Goal: Transaction & Acquisition: Purchase product/service

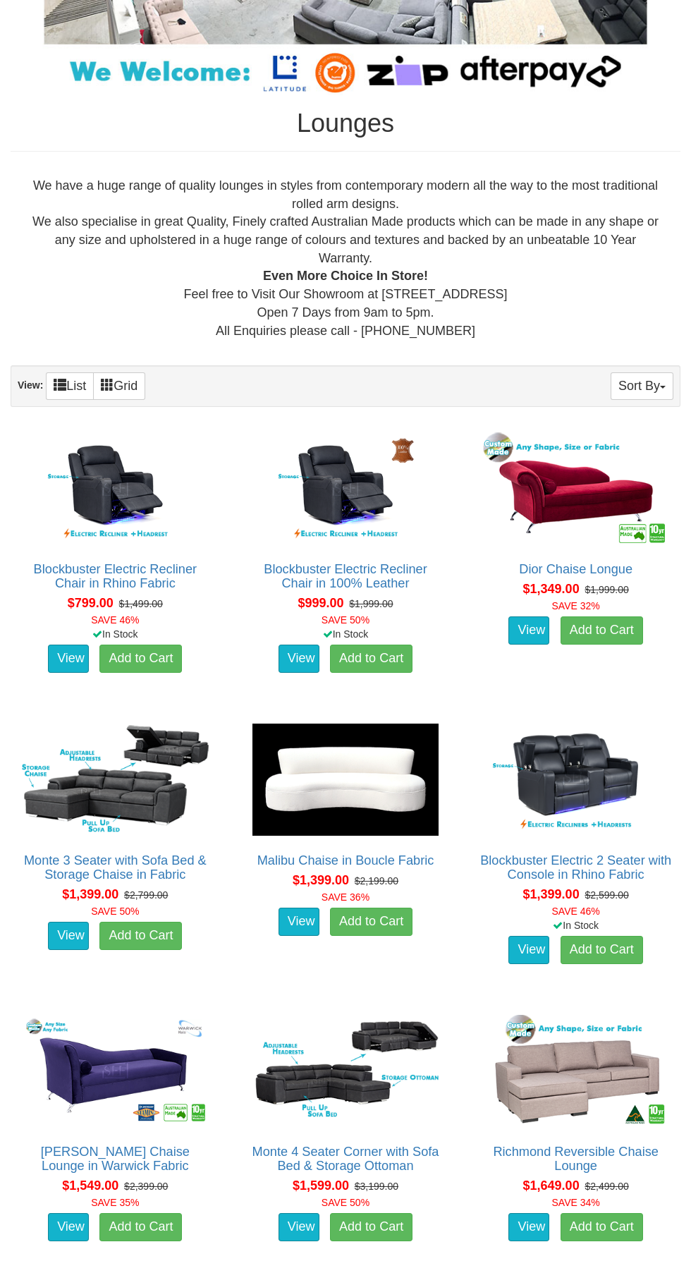
scroll to position [374, 0]
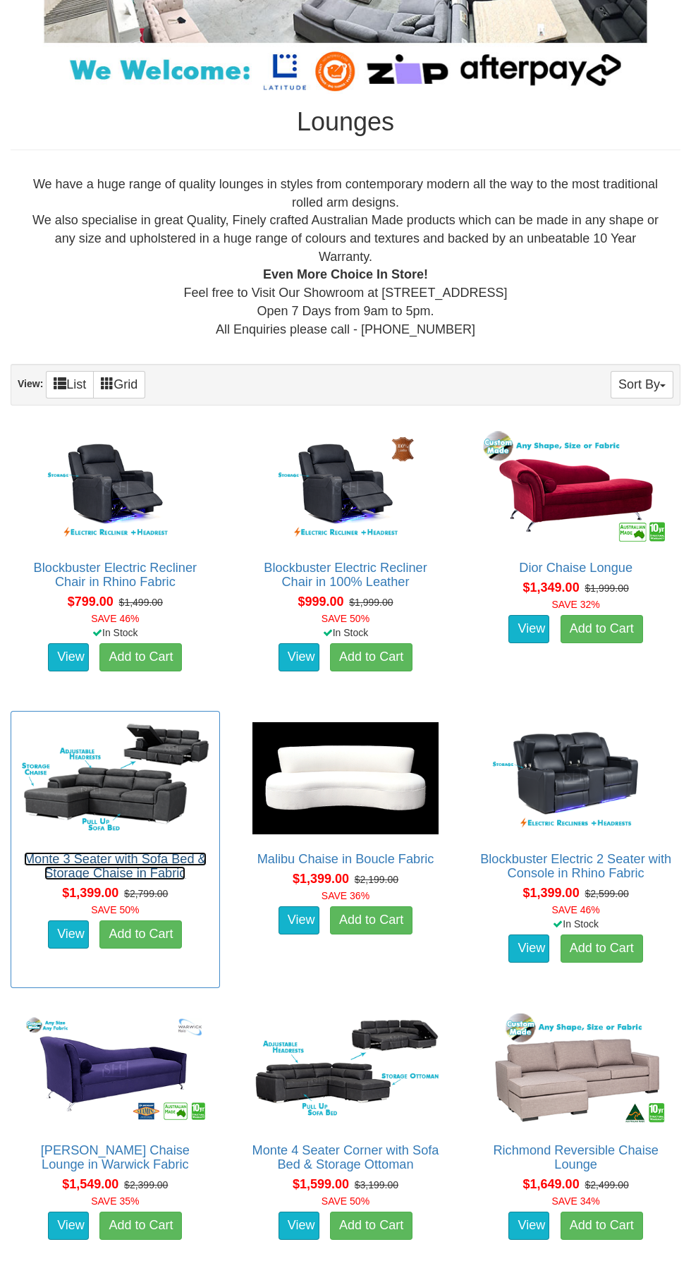
click at [128, 858] on link "Monte 3 Seater with Sofa Bed & Storage Chaise in Fabric" at bounding box center [115, 866] width 183 height 28
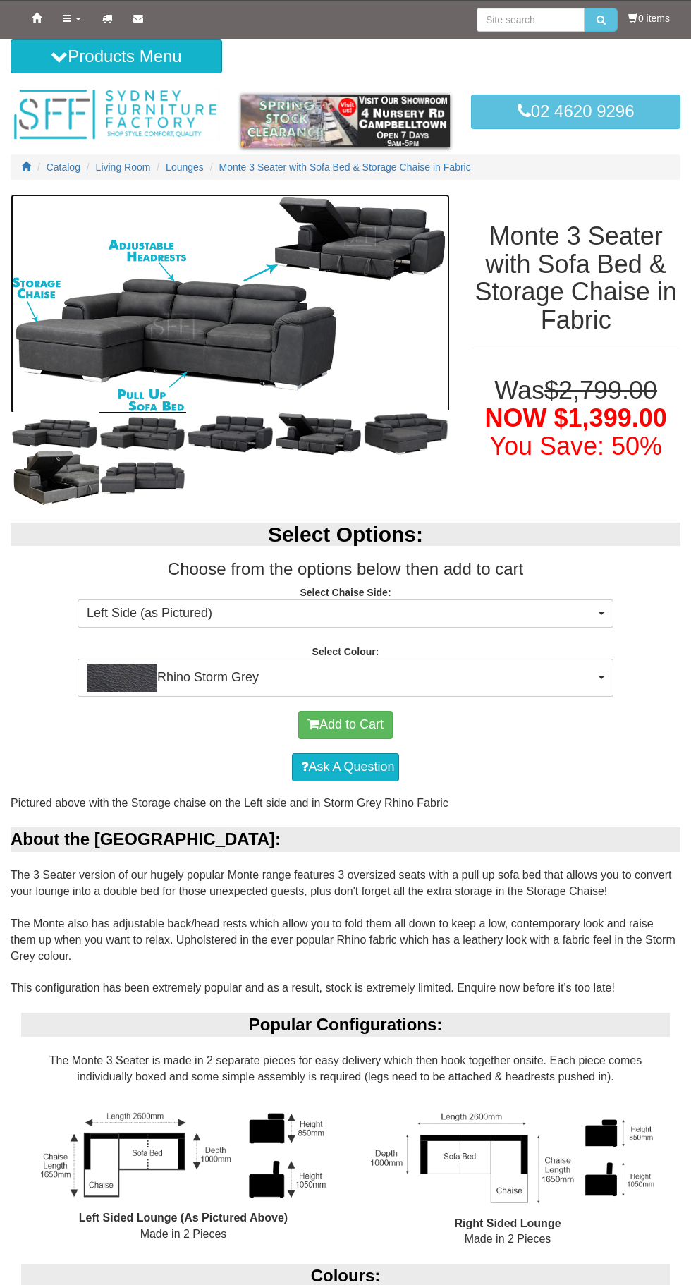
click at [135, 260] on img at bounding box center [231, 304] width 440 height 220
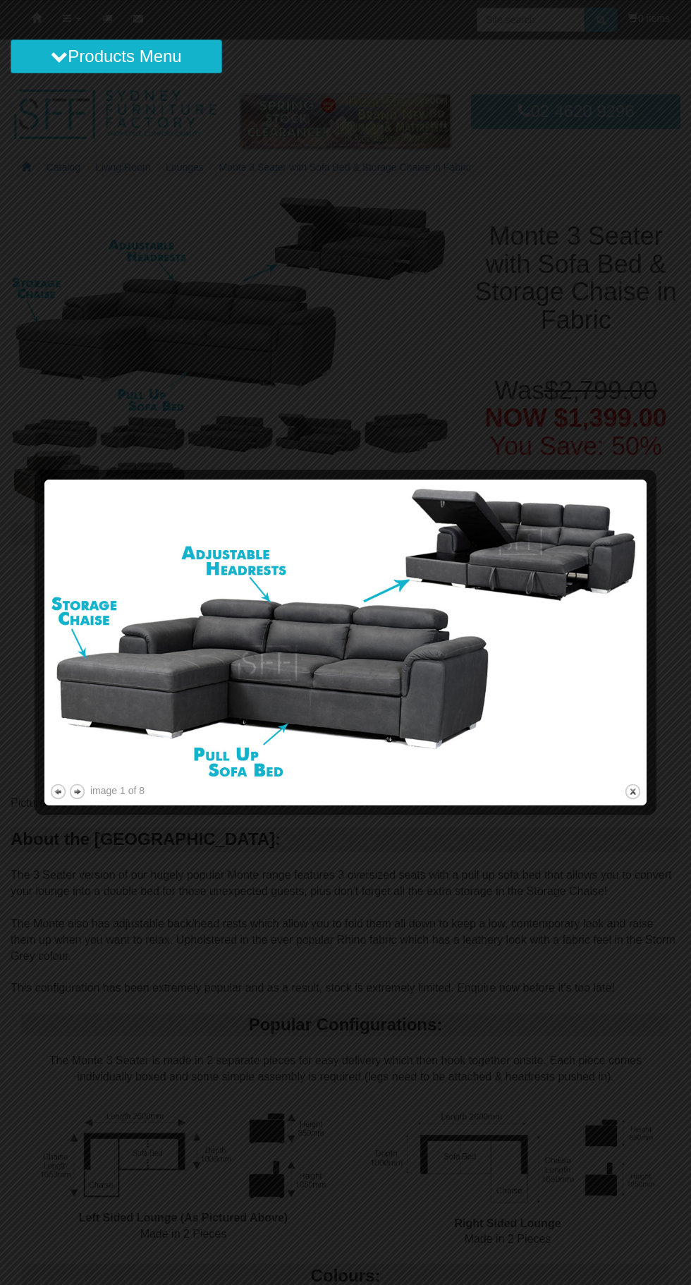
click at [665, 813] on div at bounding box center [345, 642] width 691 height 1285
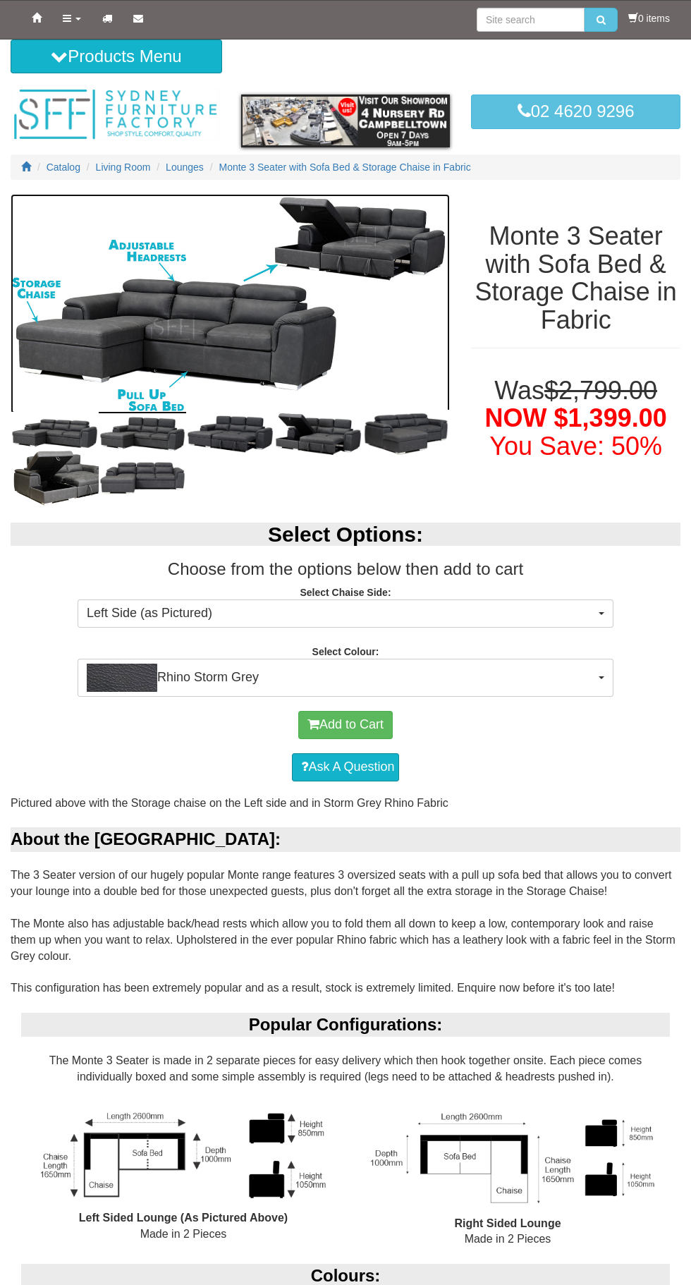
click at [172, 327] on img at bounding box center [231, 304] width 440 height 220
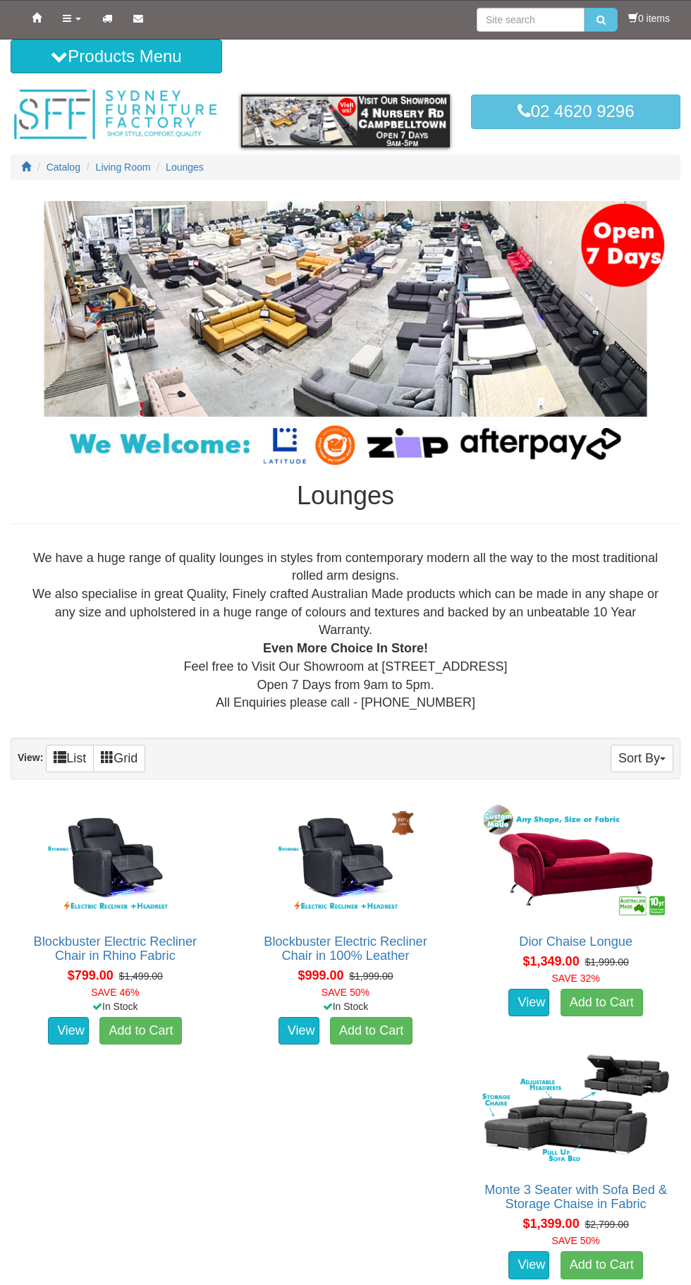
scroll to position [481, 0]
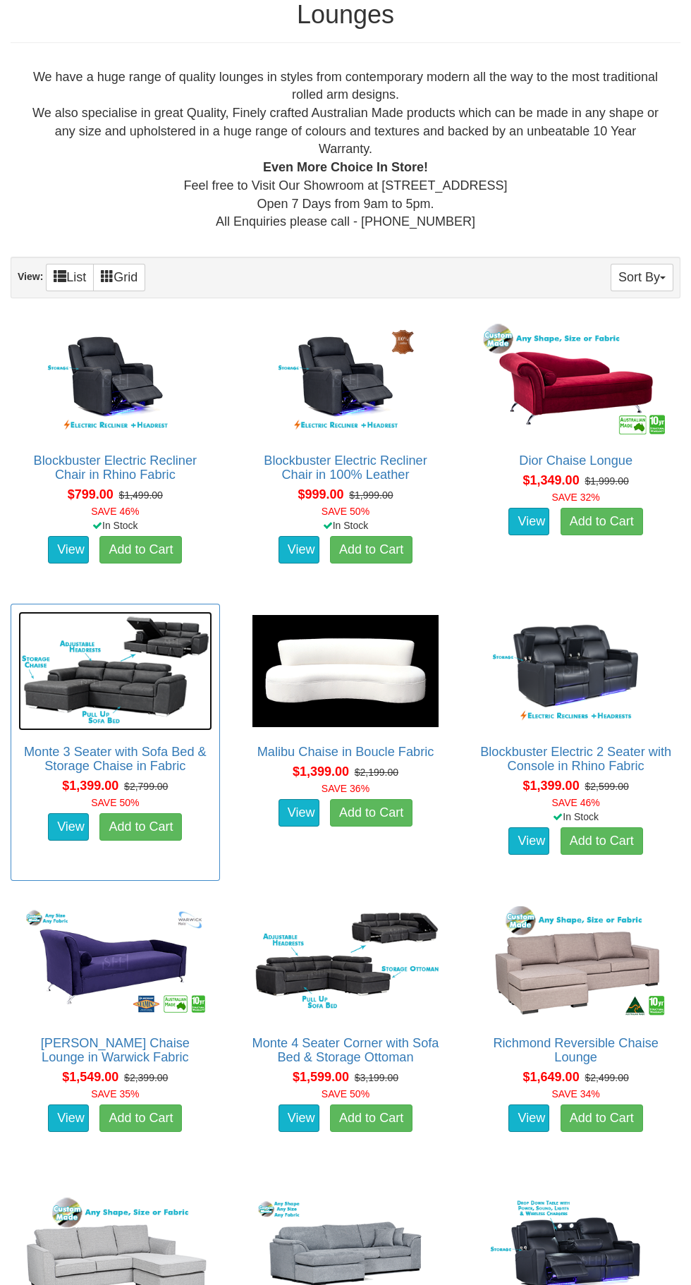
click at [76, 685] on img at bounding box center [115, 671] width 194 height 119
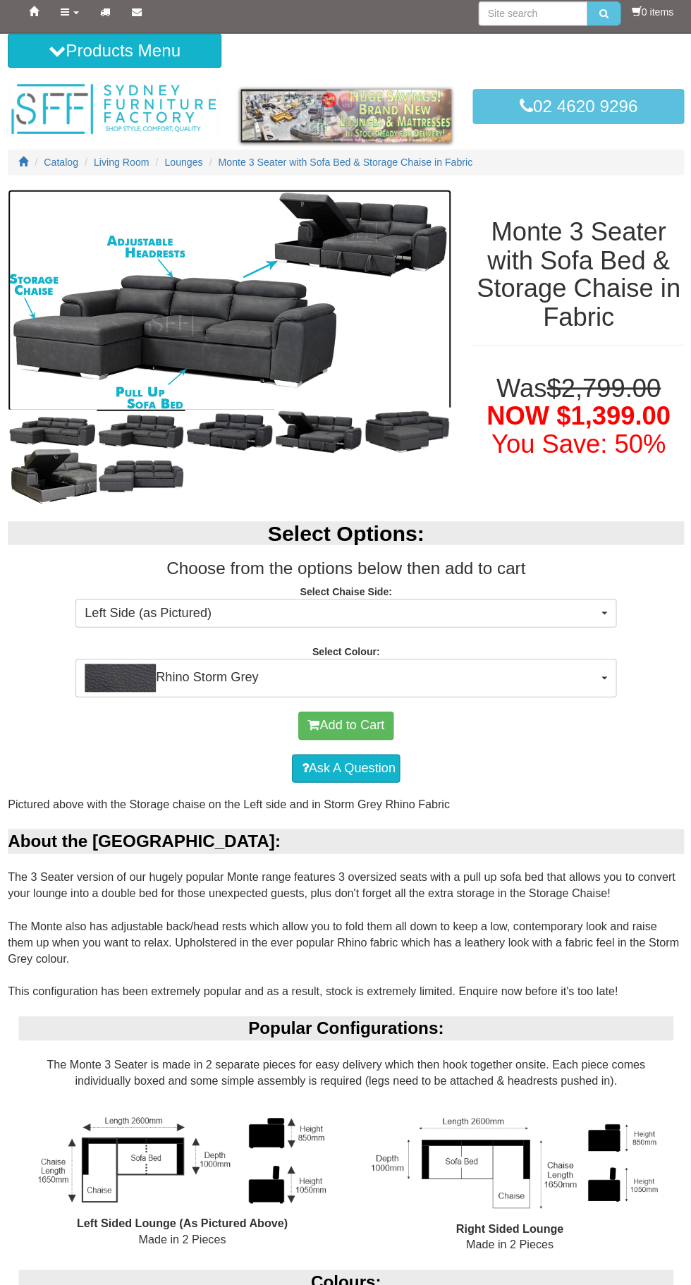
click at [163, 327] on img at bounding box center [231, 304] width 440 height 220
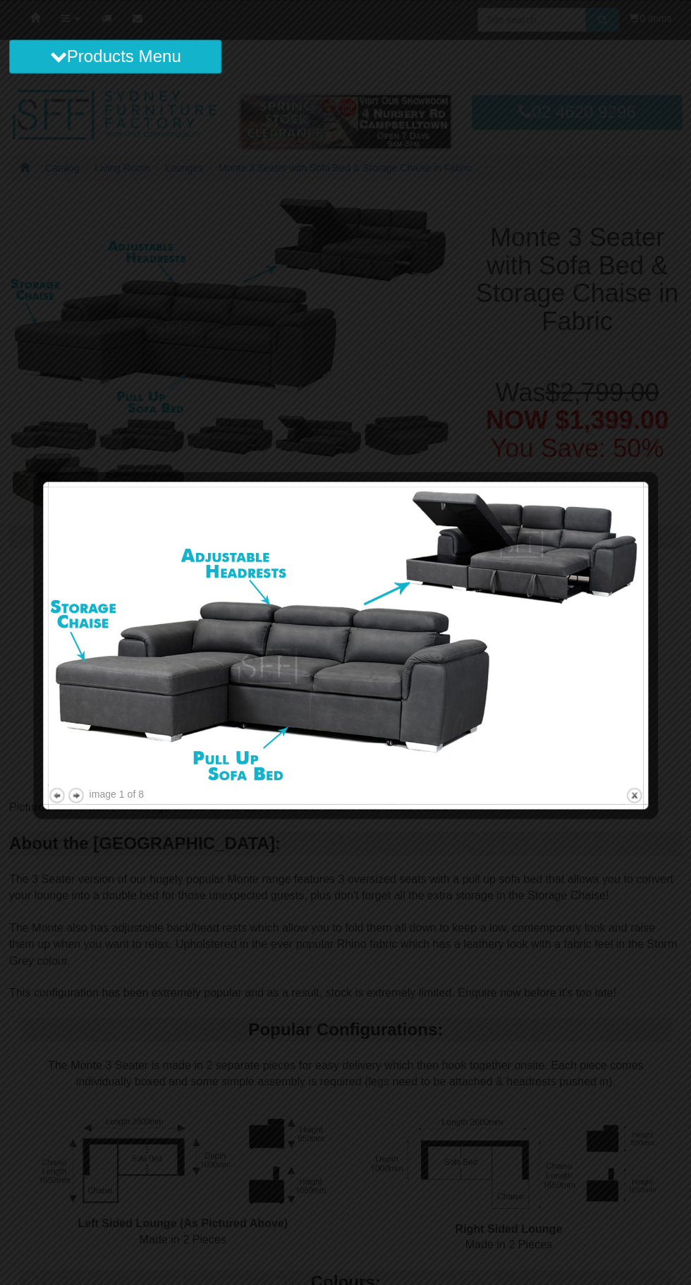
click at [94, 818] on div at bounding box center [345, 642] width 691 height 1285
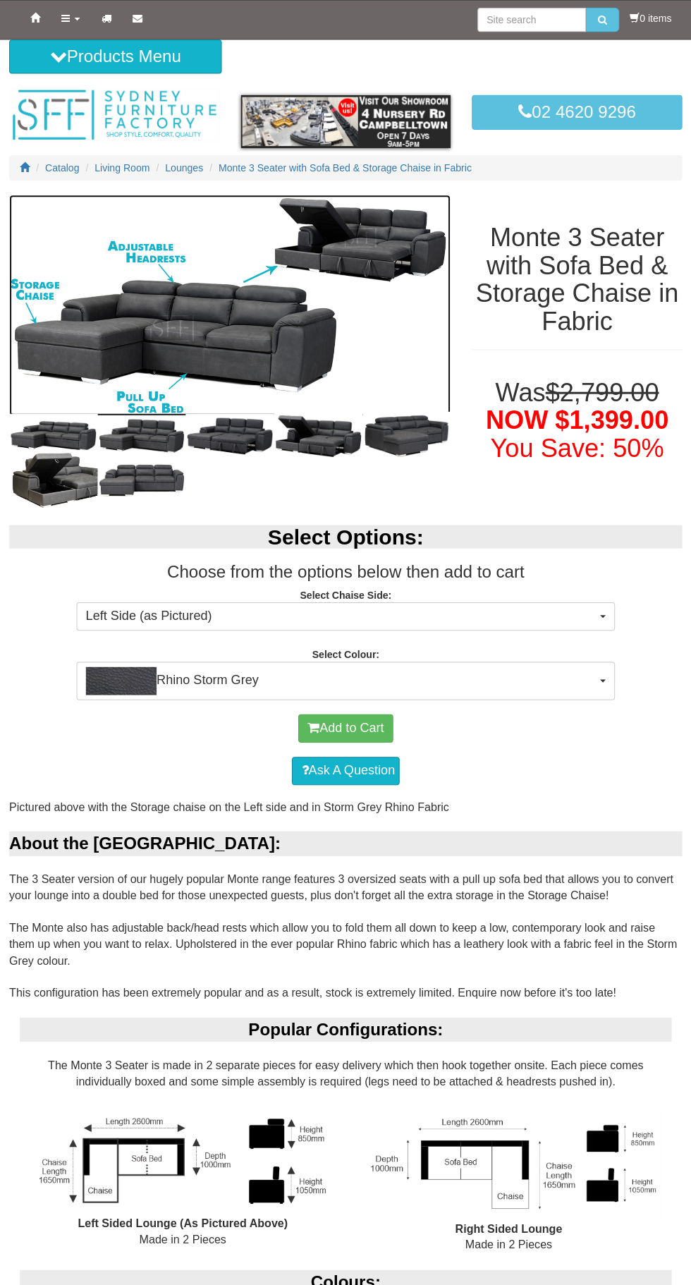
click at [394, 248] on img at bounding box center [231, 304] width 440 height 220
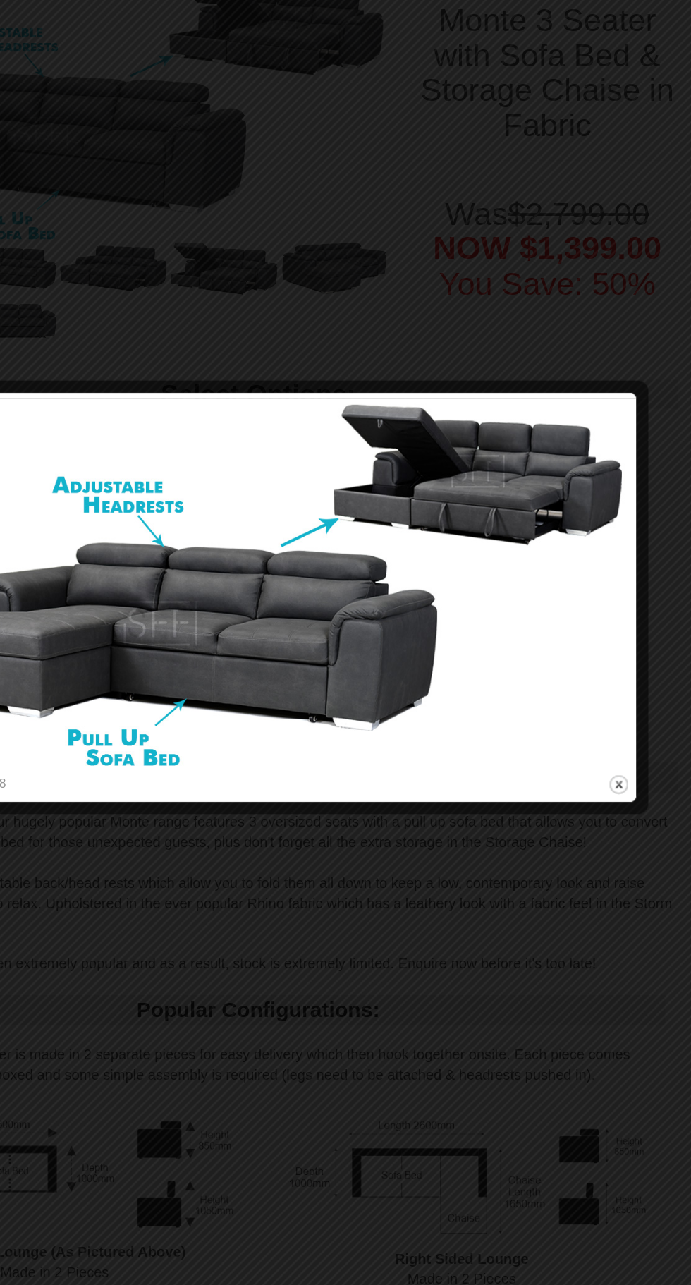
click at [646, 852] on div at bounding box center [649, 696] width 15 height 316
click at [628, 856] on div at bounding box center [345, 861] width 593 height 15
click at [633, 859] on div at bounding box center [345, 861] width 593 height 15
click at [408, 454] on div at bounding box center [345, 642] width 691 height 1285
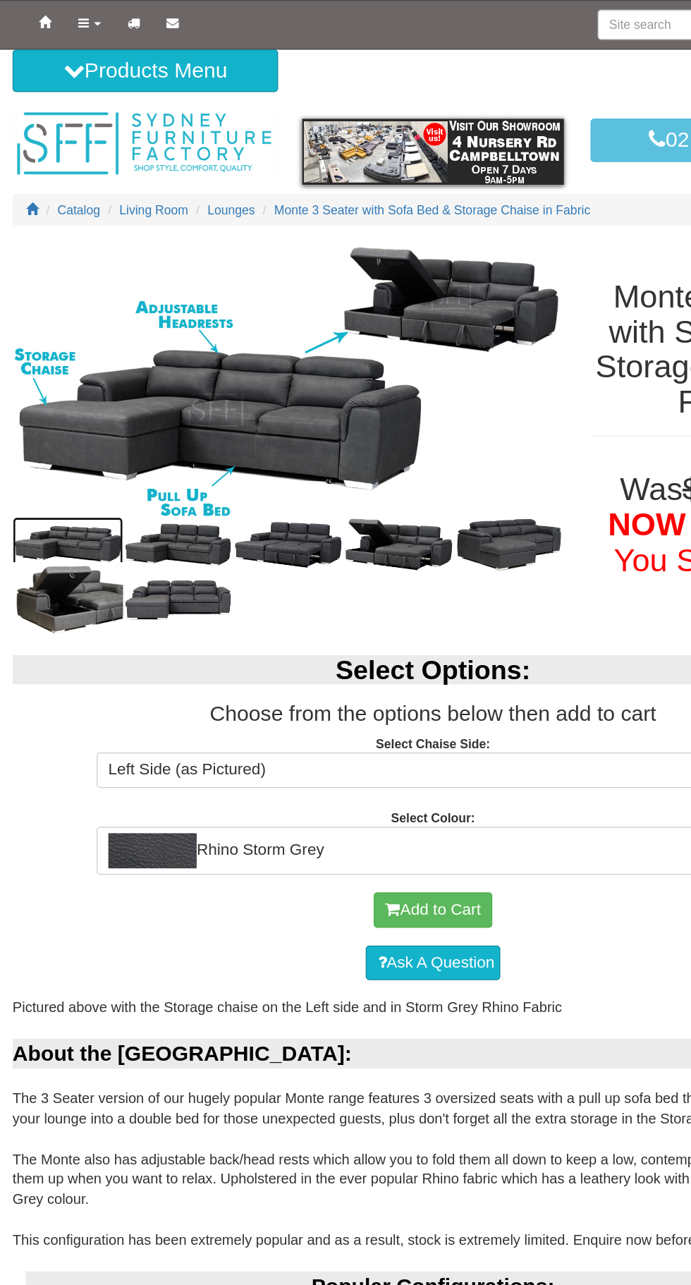
click at [76, 447] on img at bounding box center [55, 434] width 88 height 44
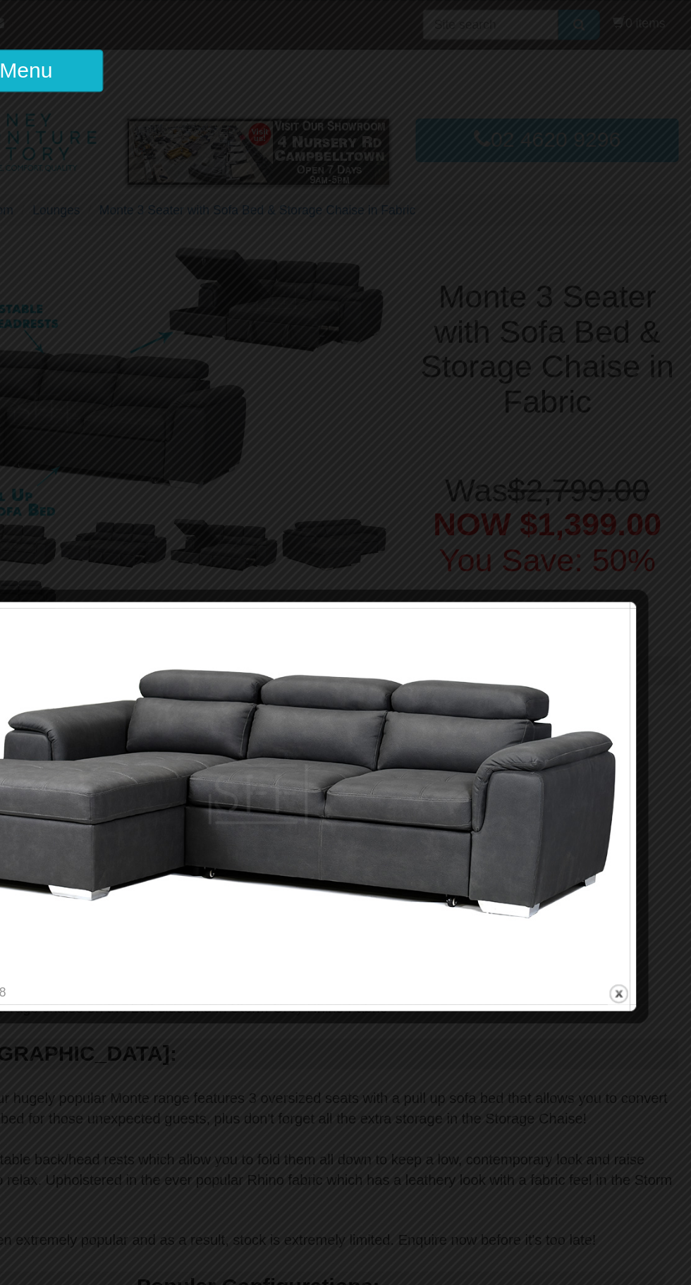
click at [568, 334] on div at bounding box center [345, 642] width 691 height 1285
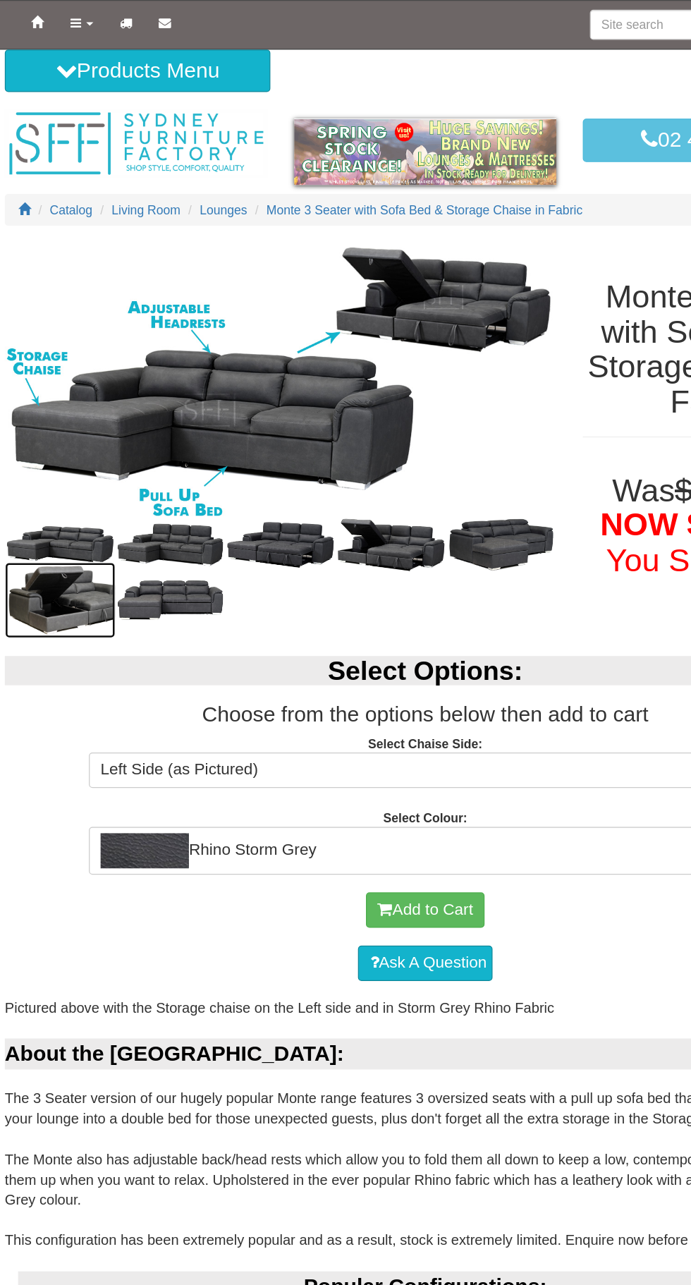
click at [67, 497] on img at bounding box center [55, 478] width 88 height 61
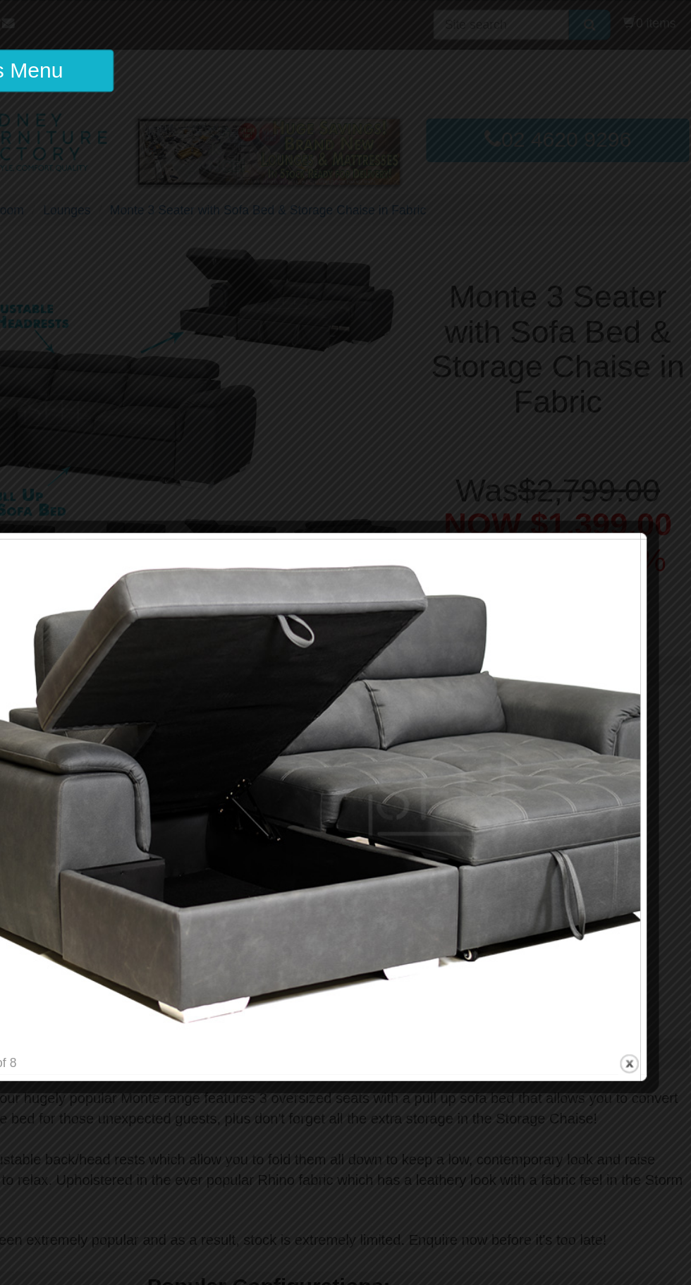
click at [559, 301] on div at bounding box center [345, 642] width 691 height 1285
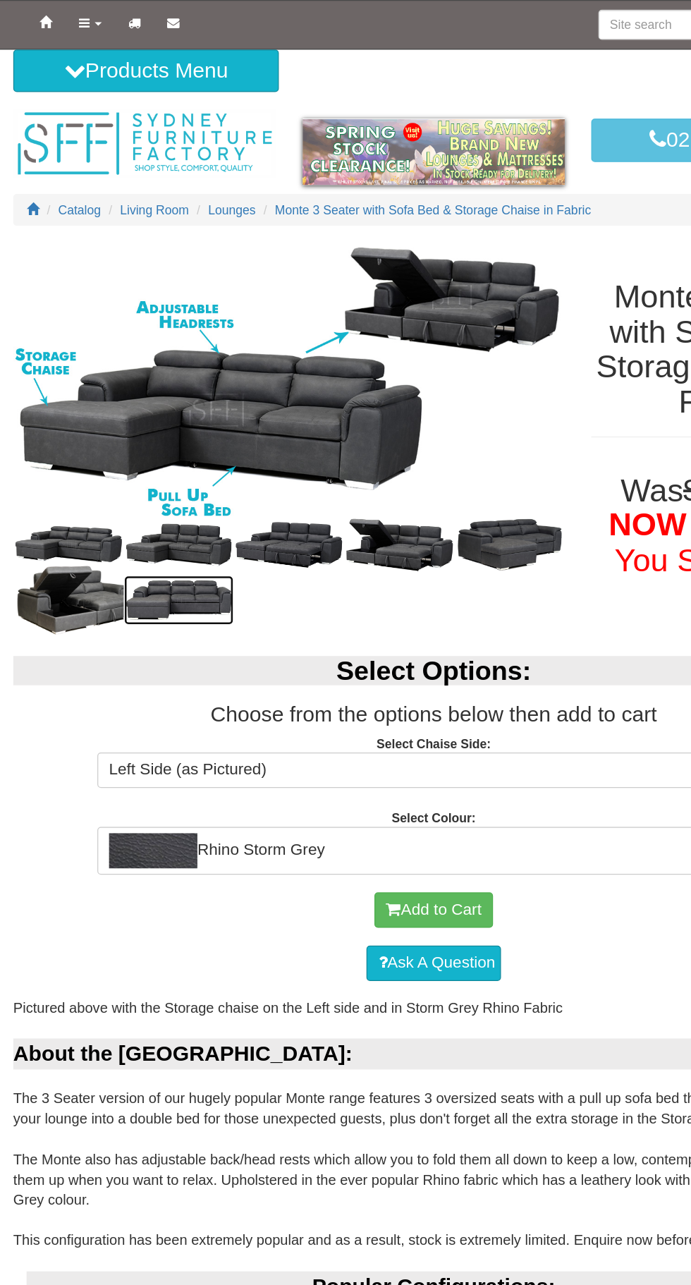
click at [182, 497] on img at bounding box center [143, 479] width 88 height 40
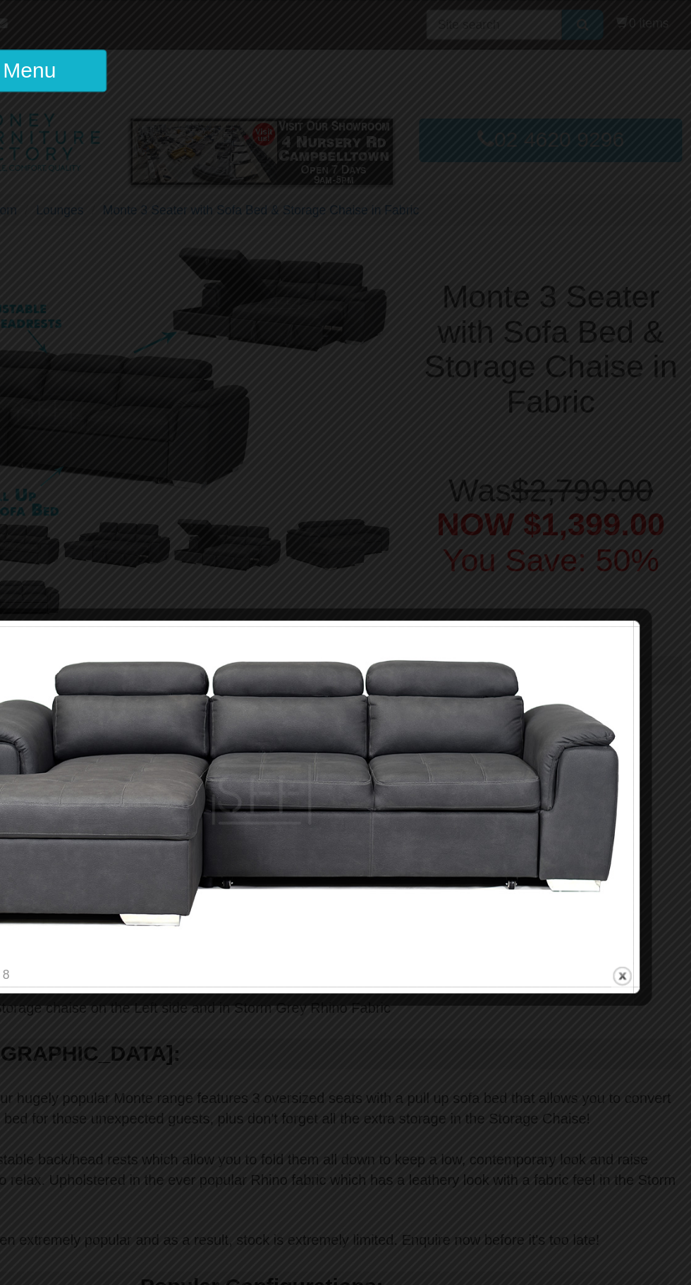
click at [601, 271] on div at bounding box center [345, 642] width 691 height 1285
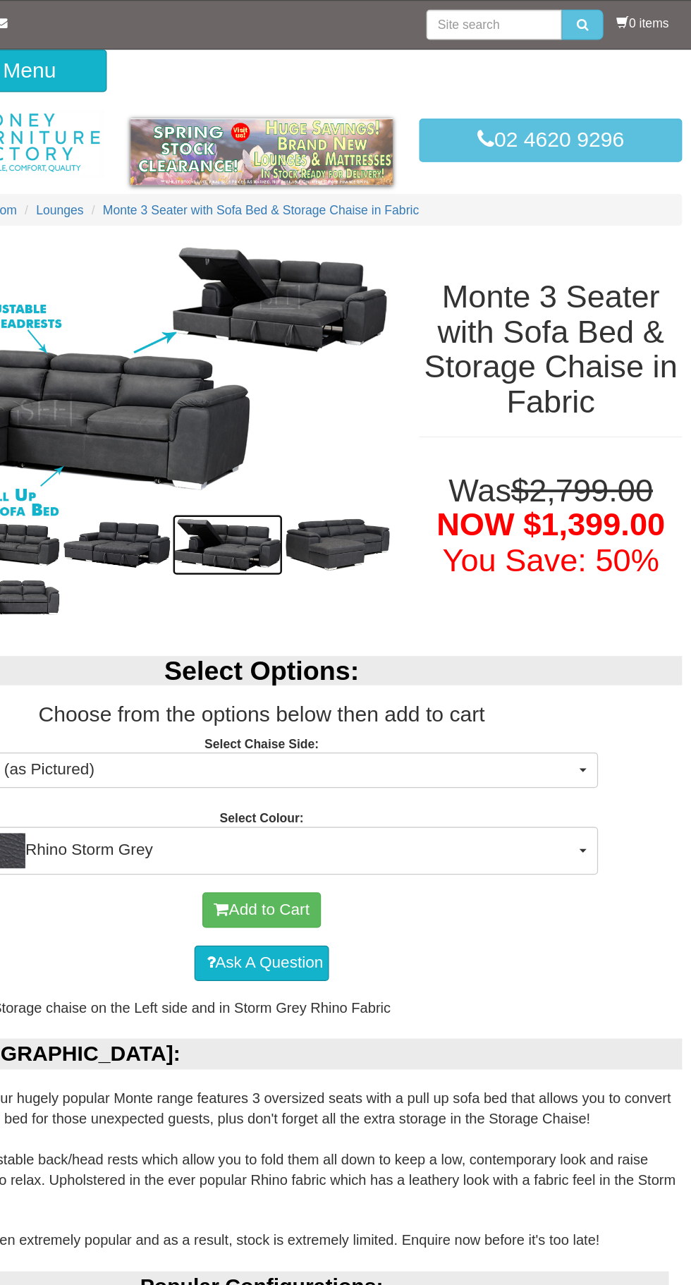
click at [336, 450] on img at bounding box center [318, 434] width 88 height 48
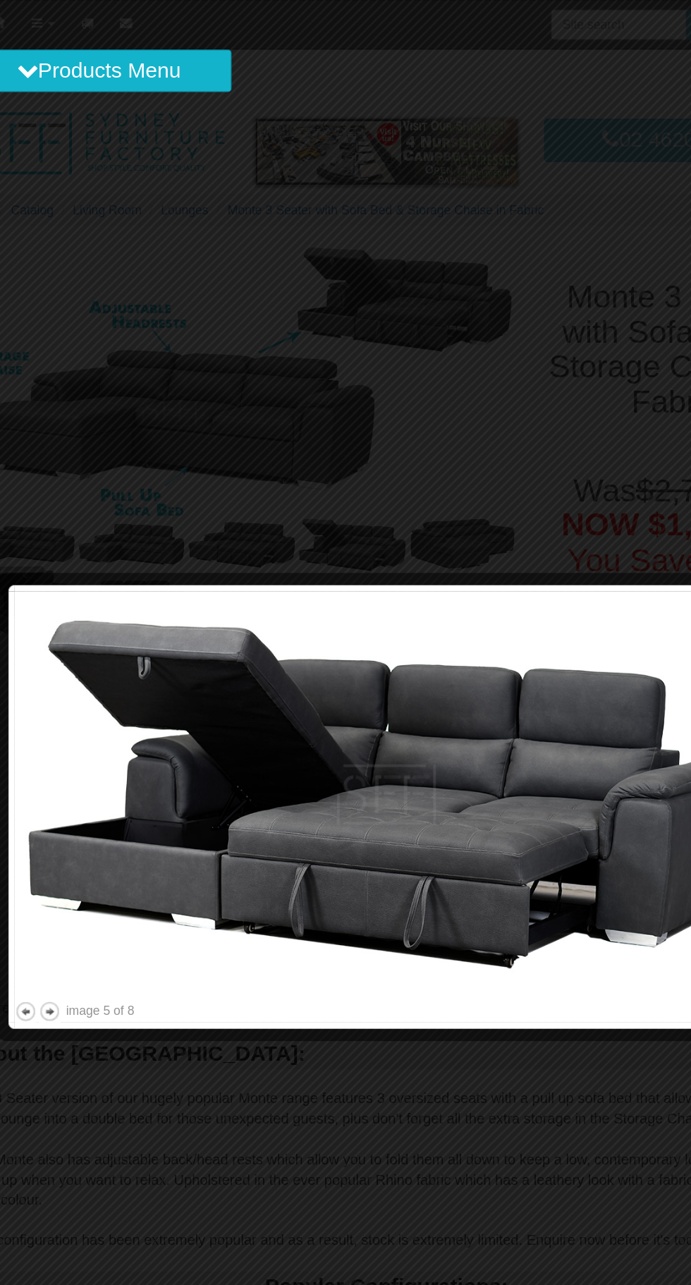
click at [422, 350] on div at bounding box center [345, 642] width 691 height 1285
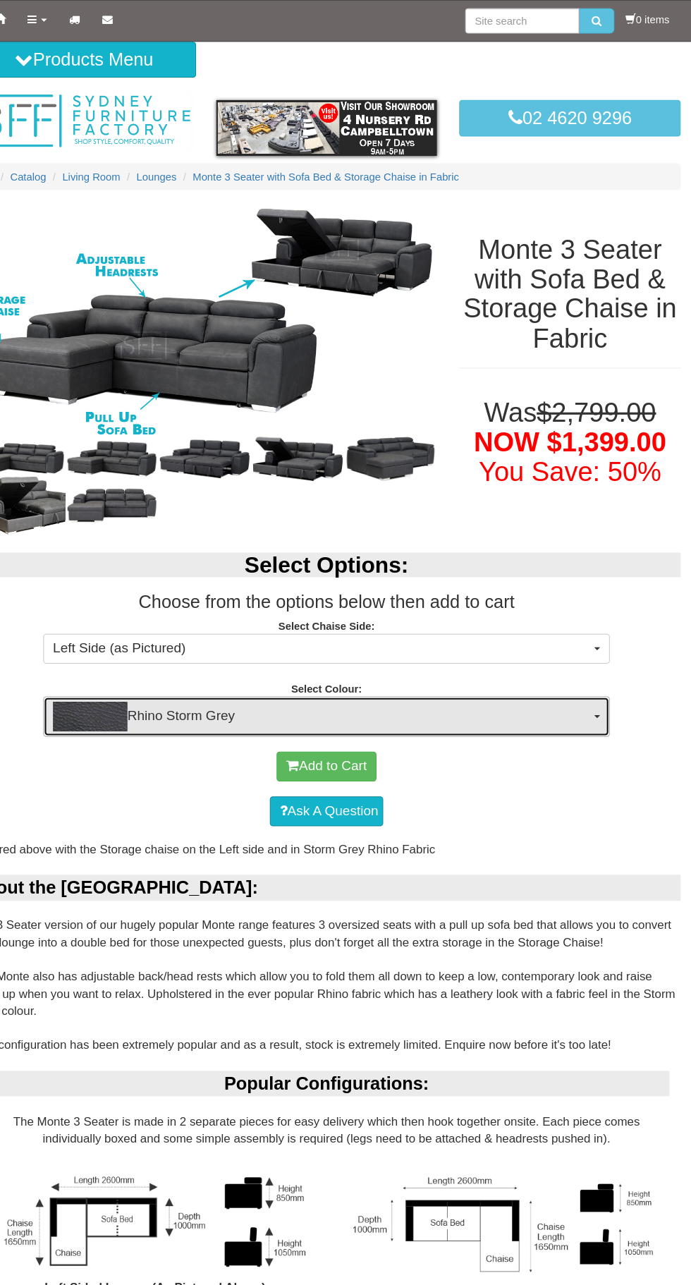
click at [588, 686] on span "Rhino Storm Grey" at bounding box center [341, 678] width 509 height 28
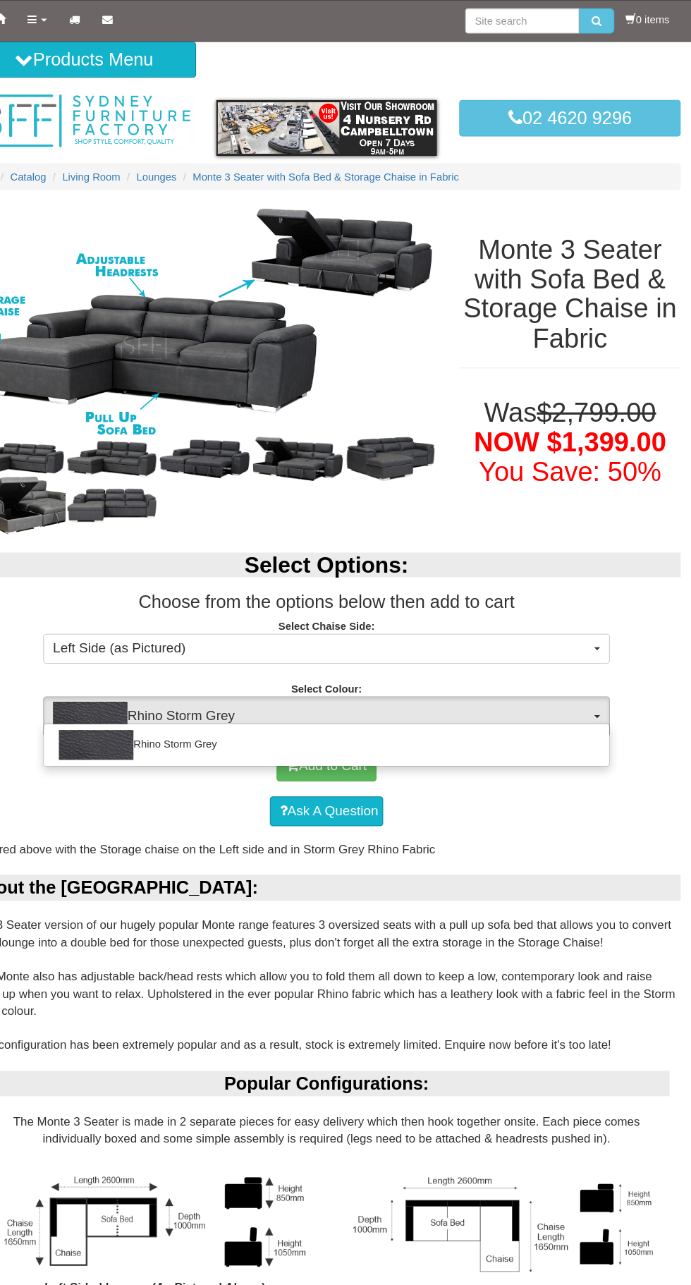
click at [614, 778] on div at bounding box center [345, 642] width 691 height 1285
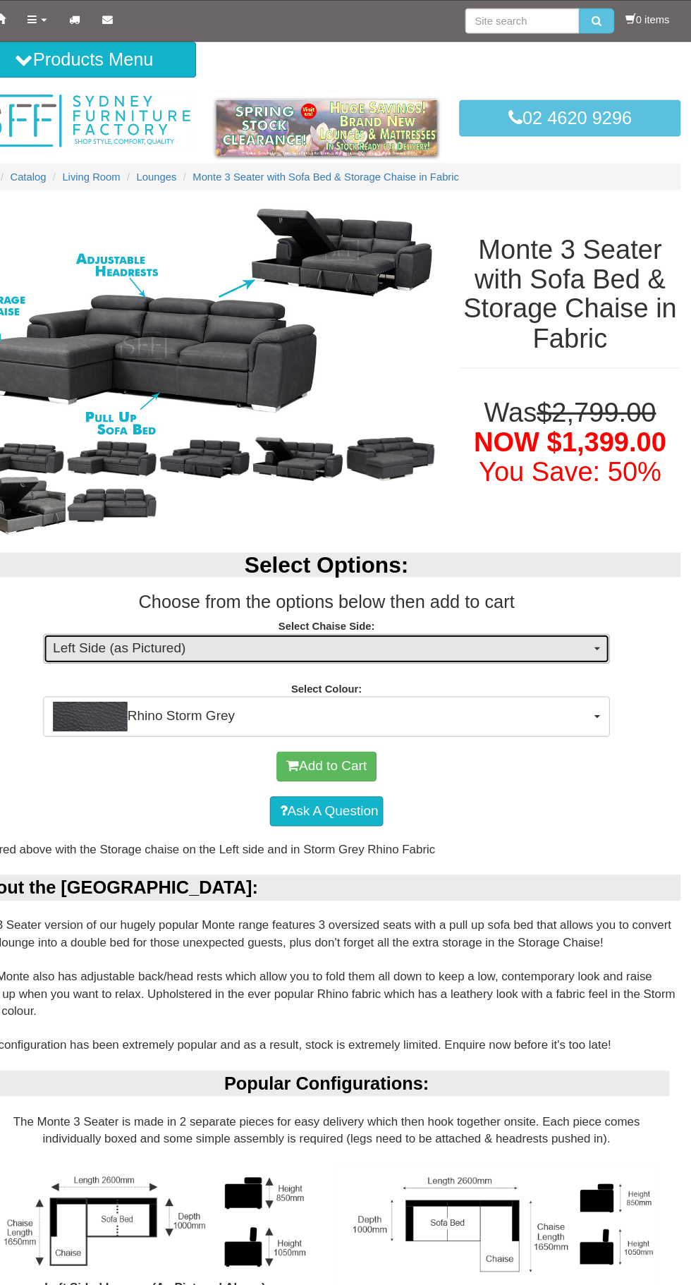
click at [602, 614] on span "button" at bounding box center [602, 613] width 6 height 3
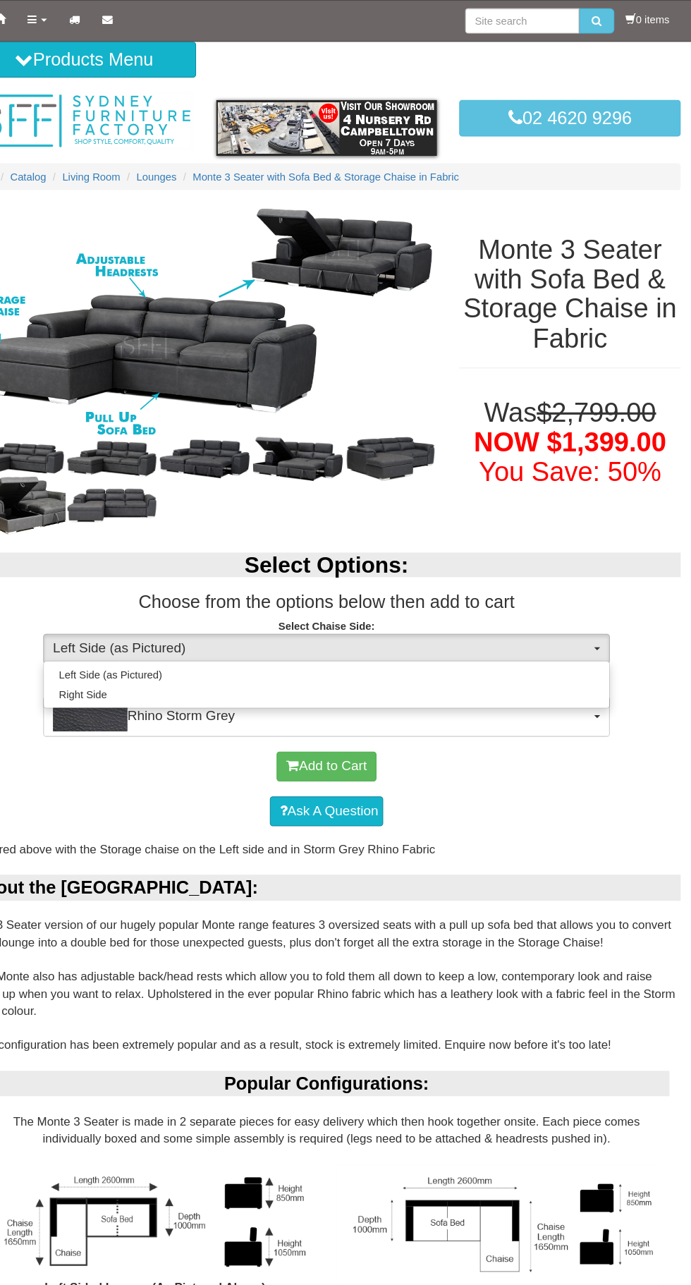
click at [605, 612] on div at bounding box center [345, 642] width 691 height 1285
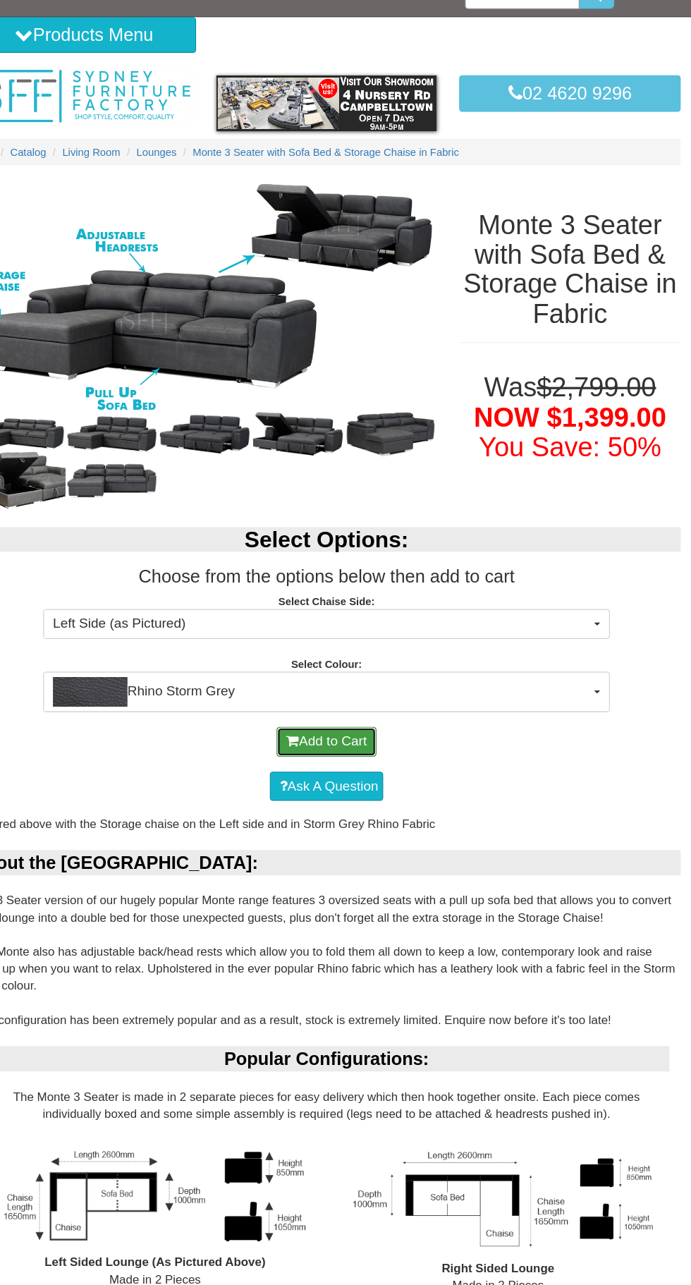
click at [380, 733] on button "Add to Cart" at bounding box center [345, 725] width 95 height 28
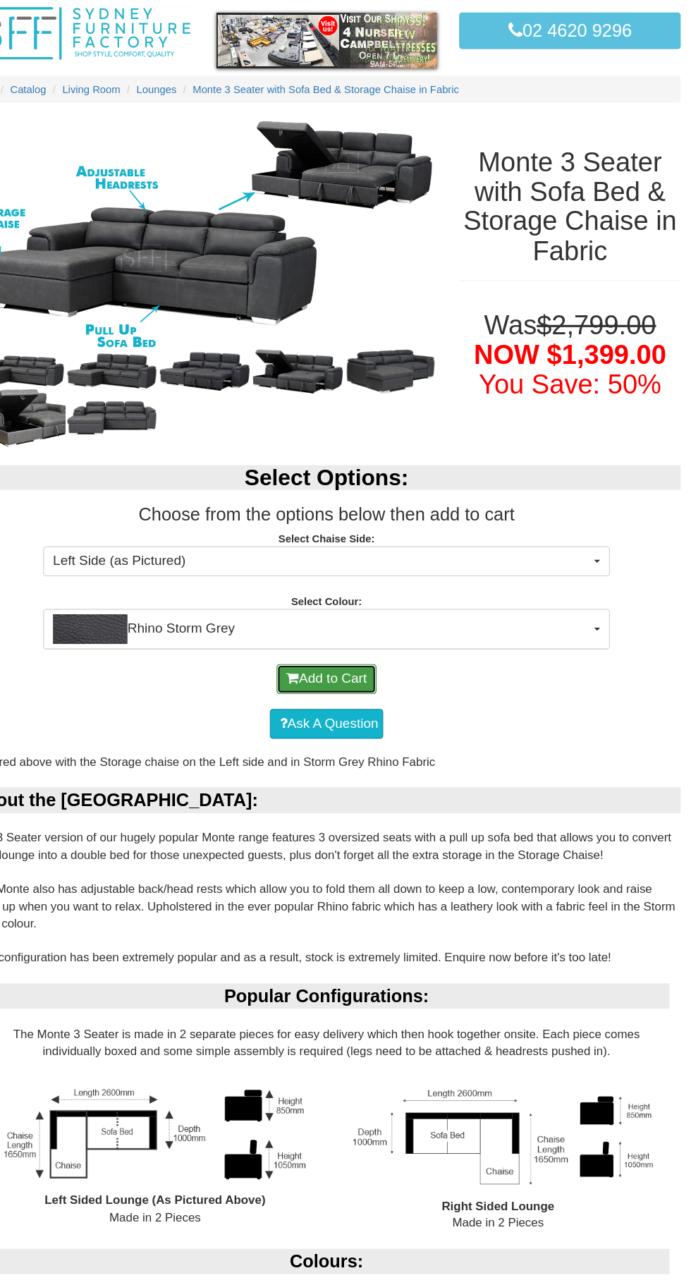
scroll to position [57, 0]
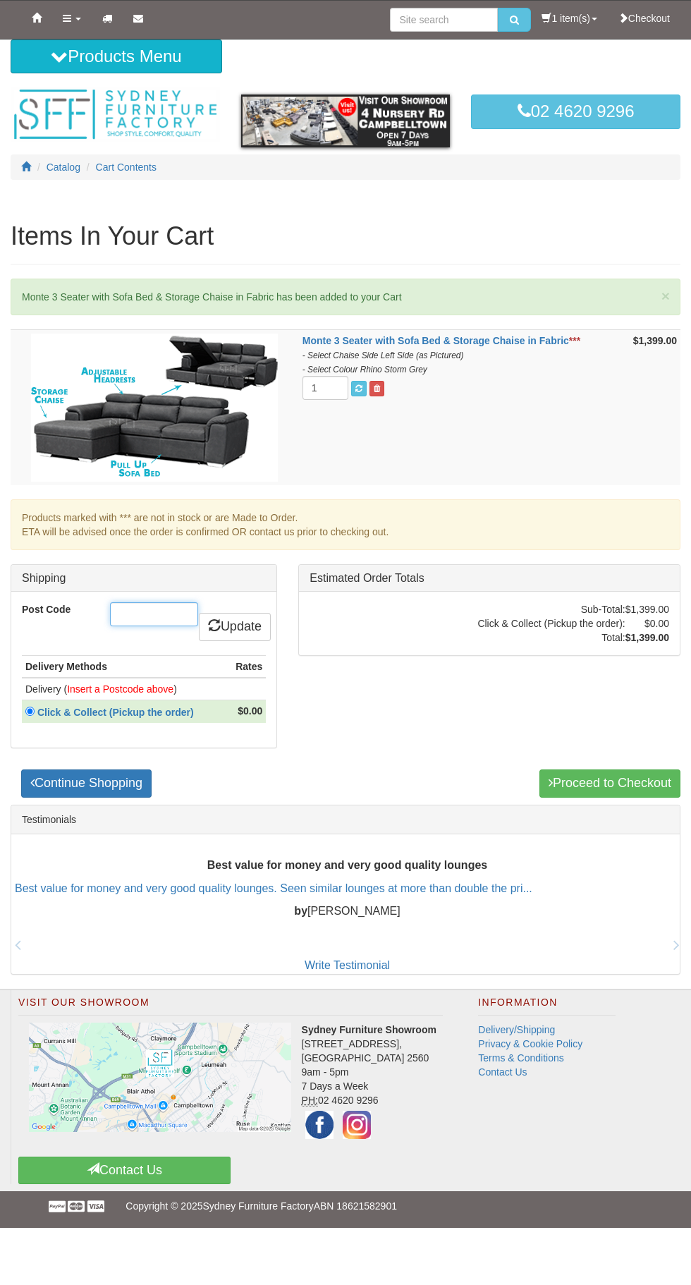
click at [155, 614] on input "Post Code" at bounding box center [154, 614] width 88 height 24
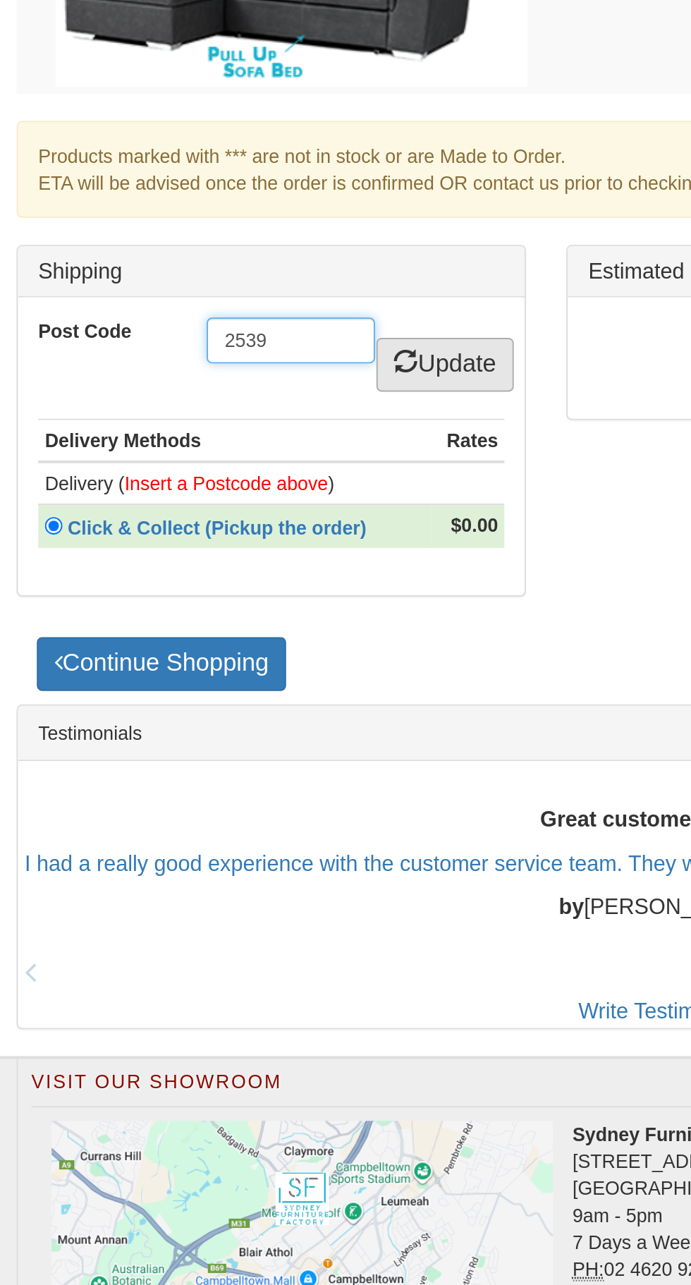
type input "2539"
click at [238, 624] on link "Update" at bounding box center [235, 627] width 72 height 28
